Goal: Check status

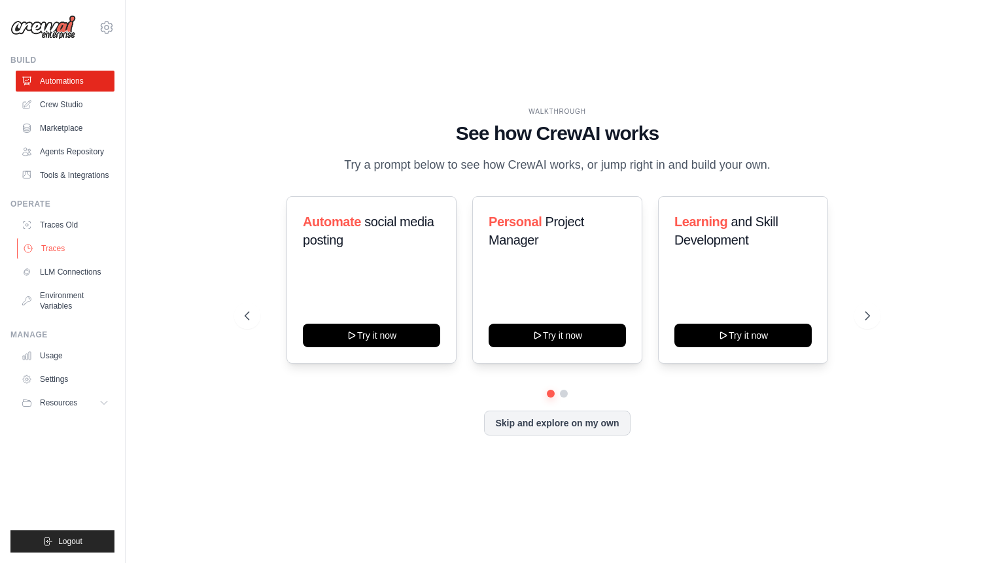
click at [73, 246] on link "Traces" at bounding box center [66, 248] width 99 height 21
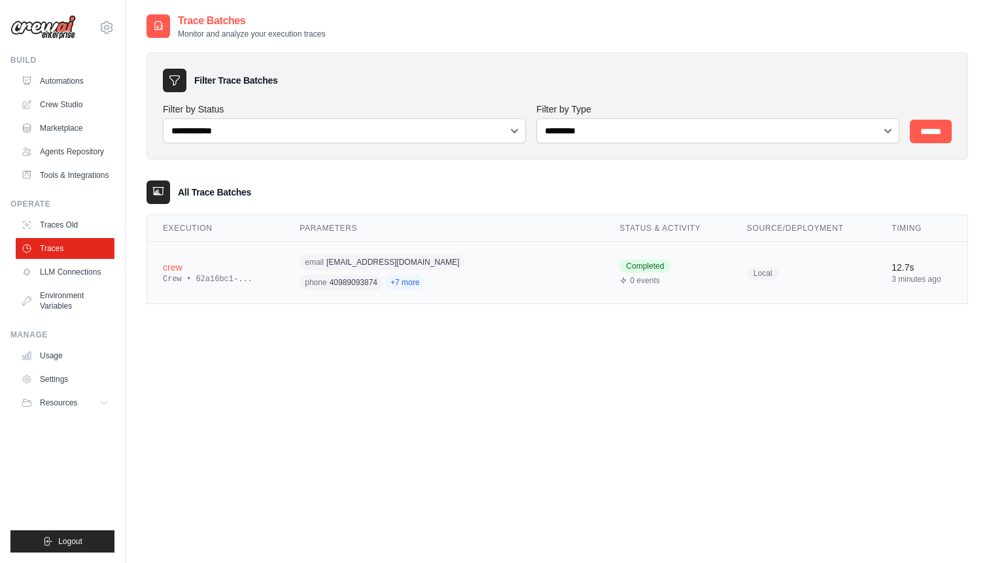
click at [250, 261] on div "crew" at bounding box center [215, 267] width 105 height 13
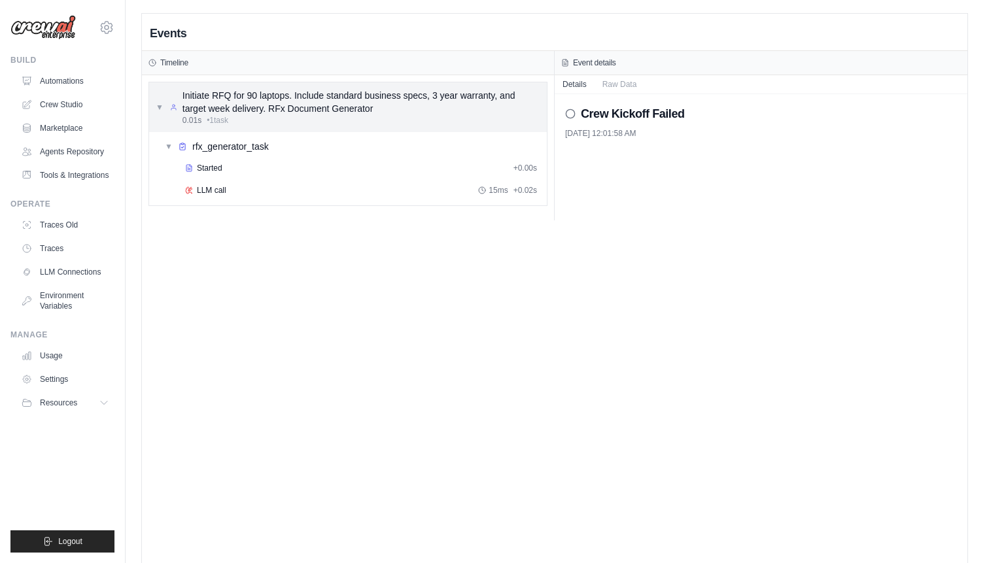
click at [305, 96] on div "Initiate RFQ for 90 laptops. Include standard business specs, 3 year warranty, …" at bounding box center [362, 102] width 358 height 26
click at [408, 106] on div "Initiate RFQ for 90 laptops. Include standard business specs, 3 year warranty, …" at bounding box center [361, 102] width 360 height 26
click at [633, 89] on button "Raw Data" at bounding box center [620, 84] width 50 height 18
